Goal: Task Accomplishment & Management: Complete application form

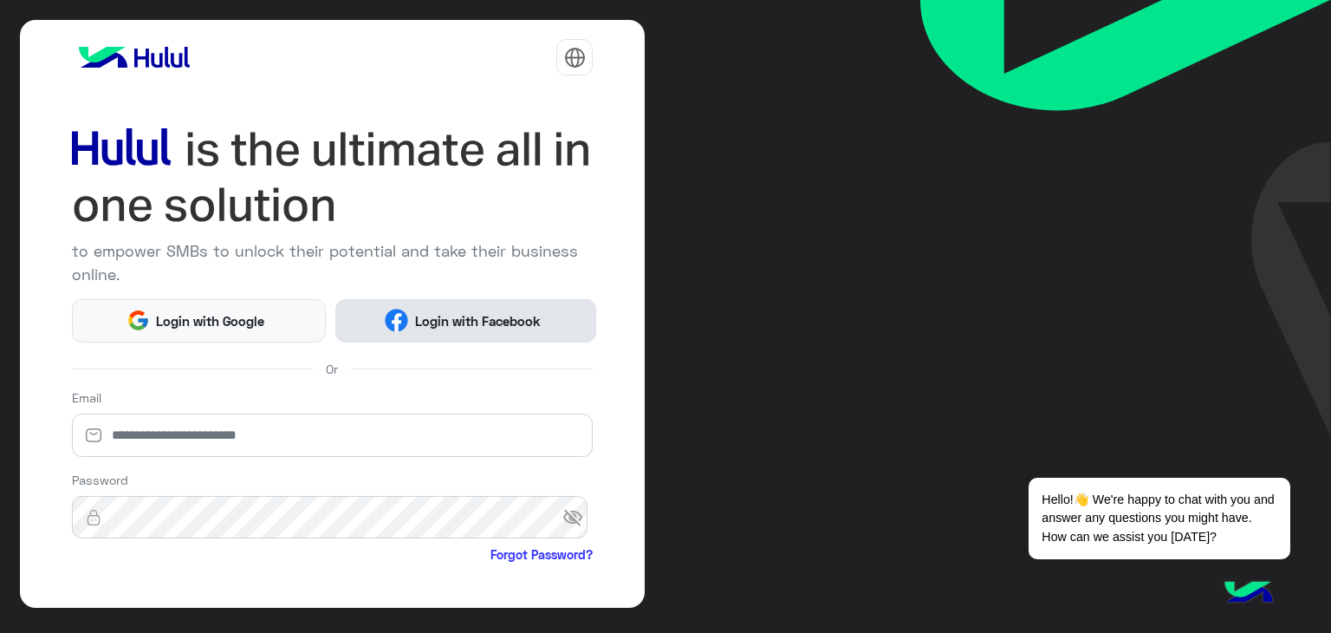
click at [491, 317] on span "Login with Facebook" at bounding box center [477, 321] width 139 height 20
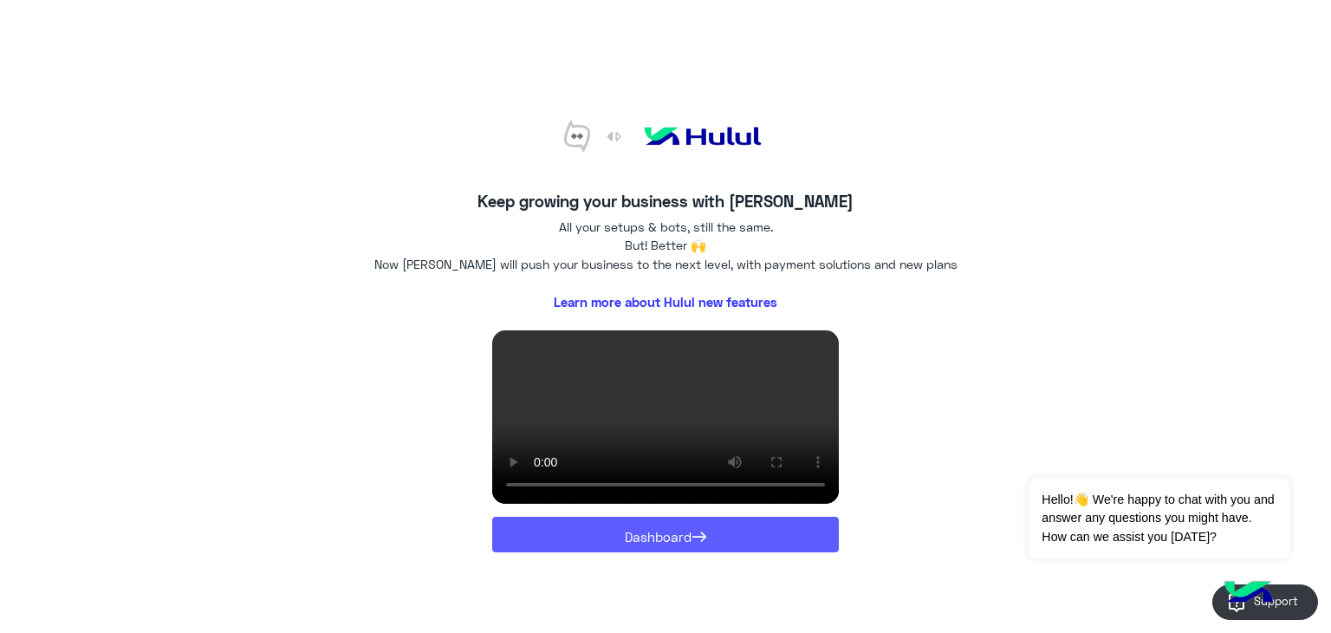
click at [624, 543] on button "Dashboard →" at bounding box center [665, 535] width 347 height 36
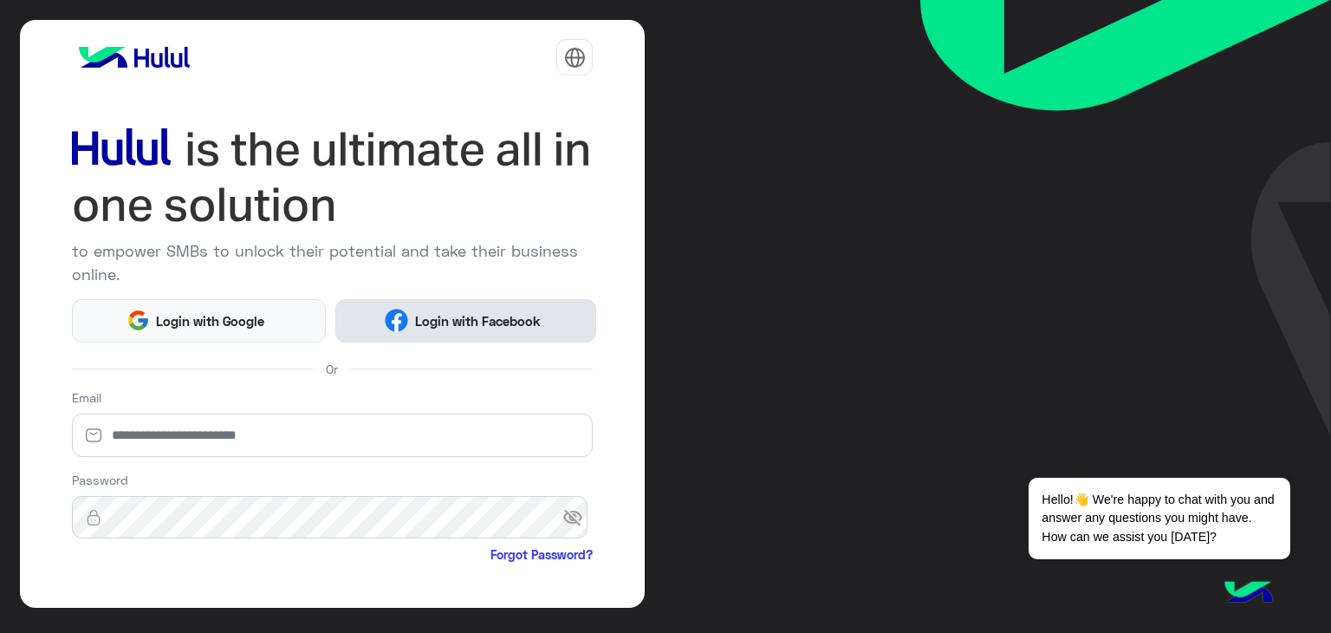
click at [426, 311] on span "Login with Facebook" at bounding box center [477, 321] width 139 height 20
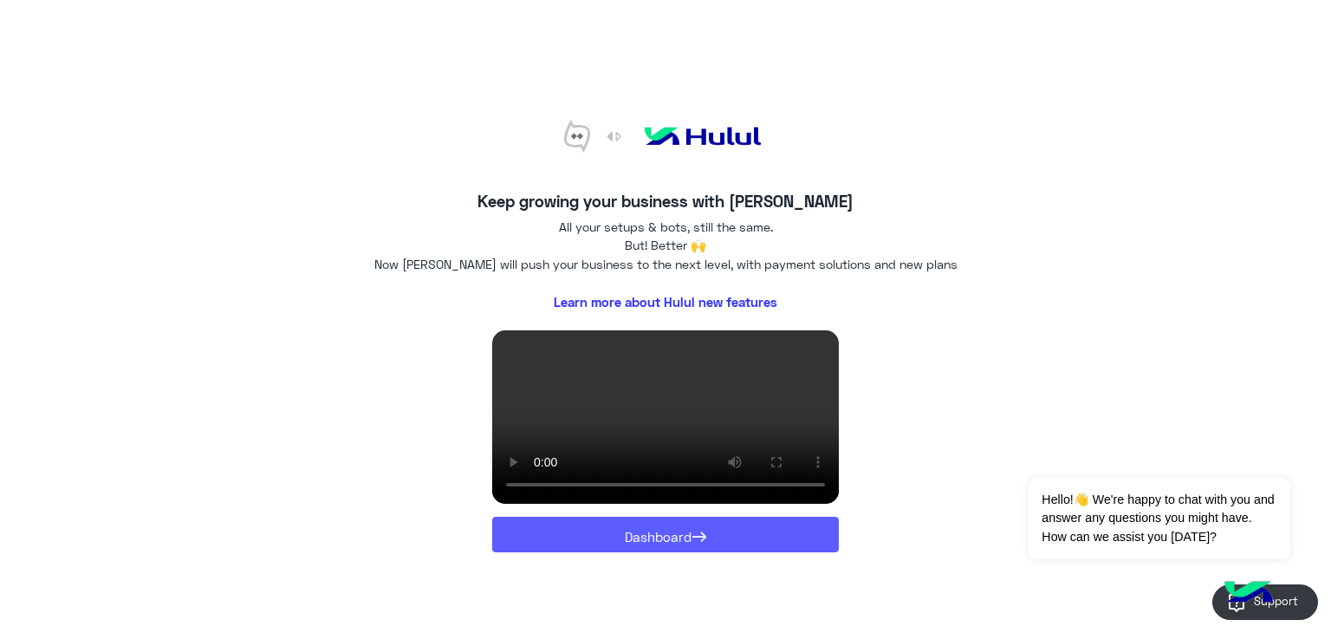
click at [574, 536] on button "Dashboard →" at bounding box center [665, 535] width 347 height 36
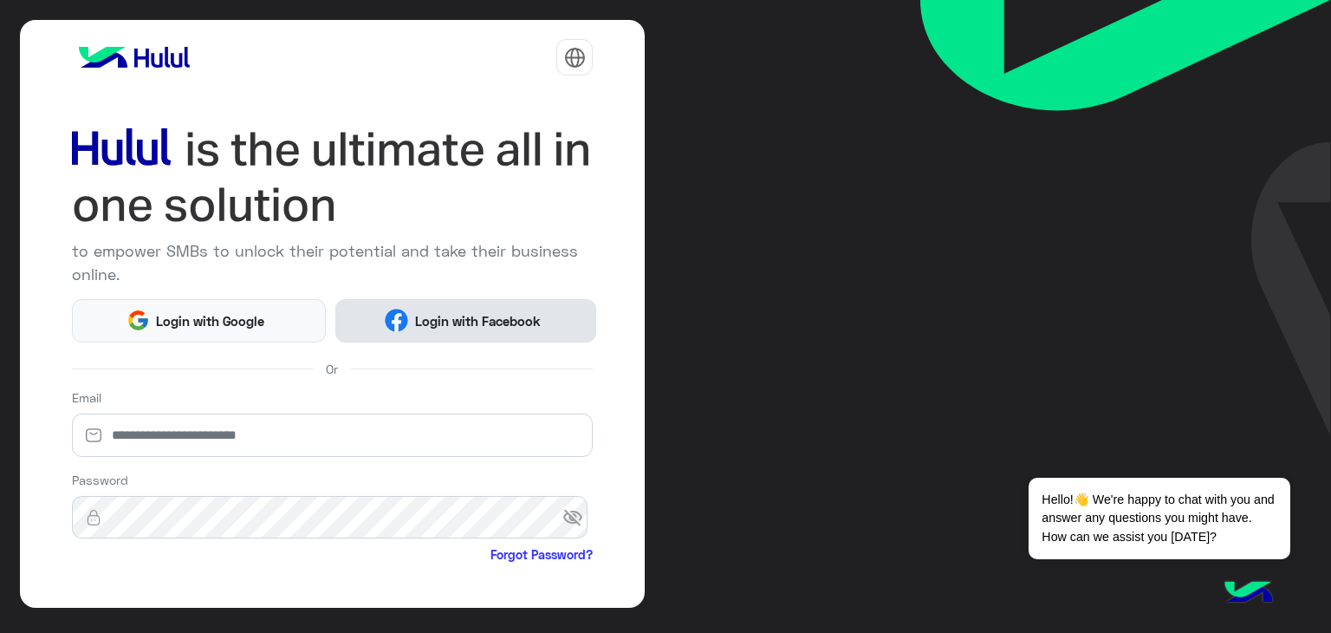
click at [445, 332] on button "Login with Facebook" at bounding box center [465, 320] width 261 height 43
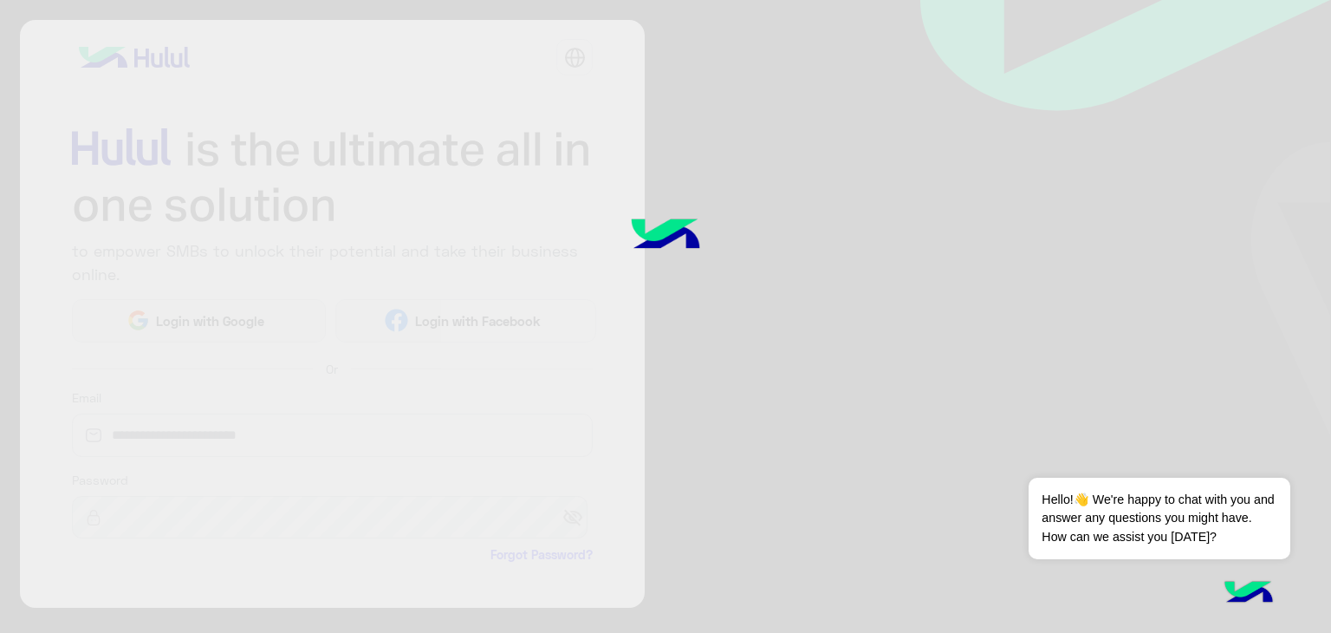
click at [818, 160] on div at bounding box center [665, 316] width 1331 height 633
click at [690, 319] on div at bounding box center [665, 316] width 1331 height 633
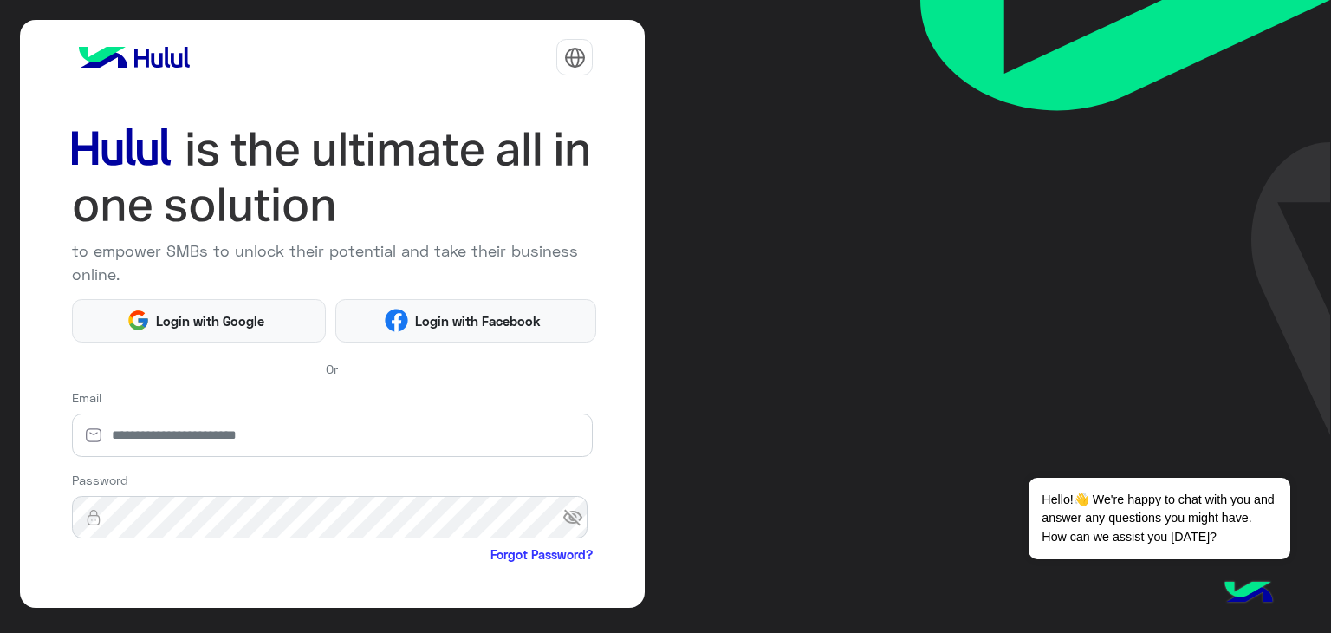
scroll to position [149, 0]
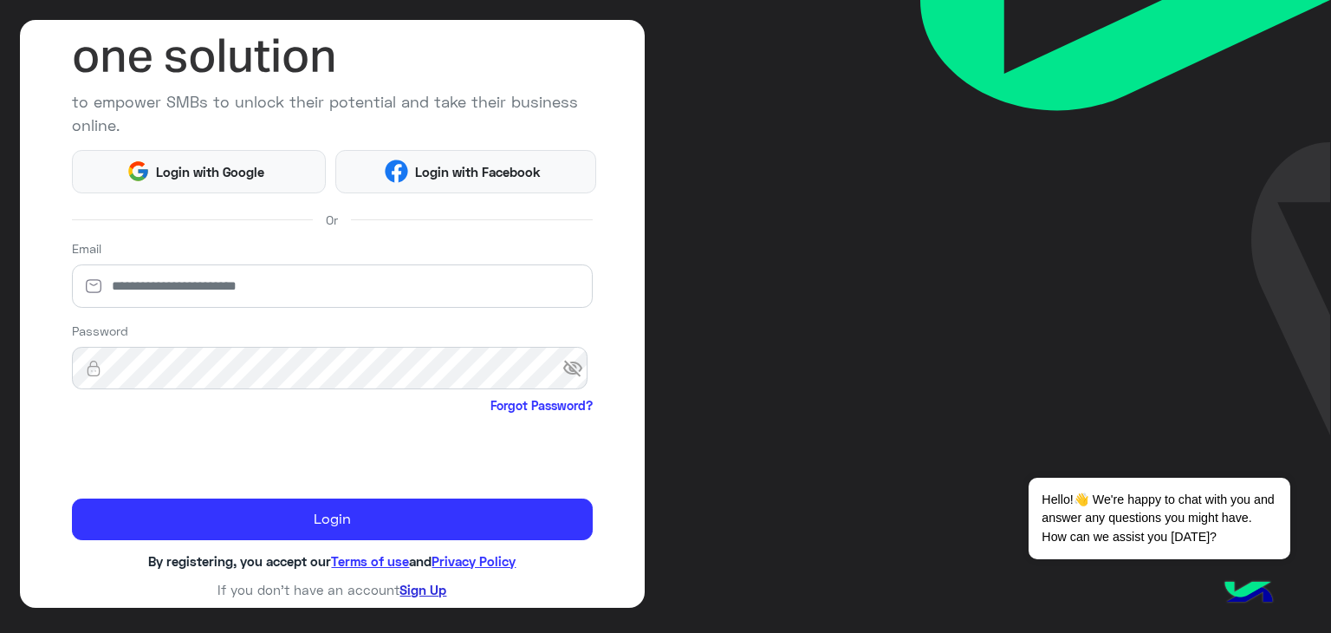
click at [433, 593] on link "Sign Up" at bounding box center [423, 590] width 47 height 16
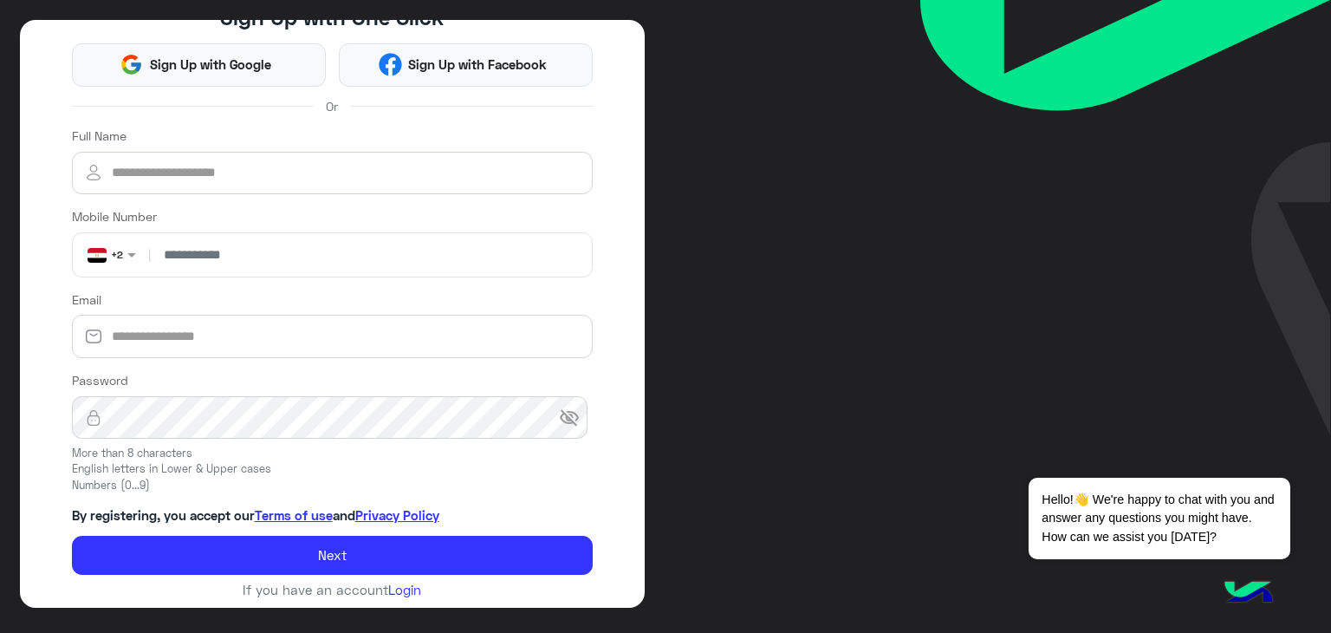
scroll to position [97, 0]
click at [482, 75] on button "Sign Up with Facebook" at bounding box center [466, 64] width 254 height 43
